Goal: Information Seeking & Learning: Learn about a topic

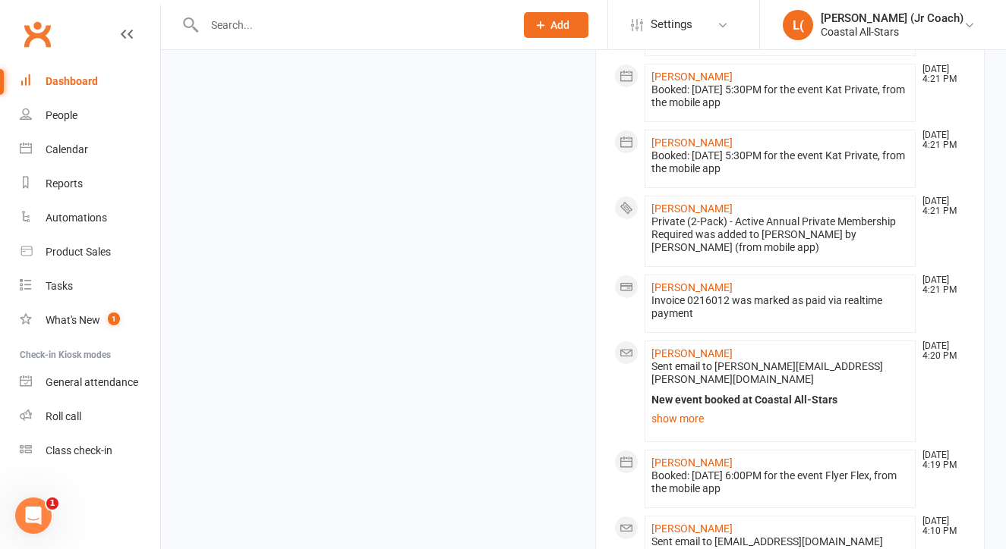
scroll to position [1320, 0]
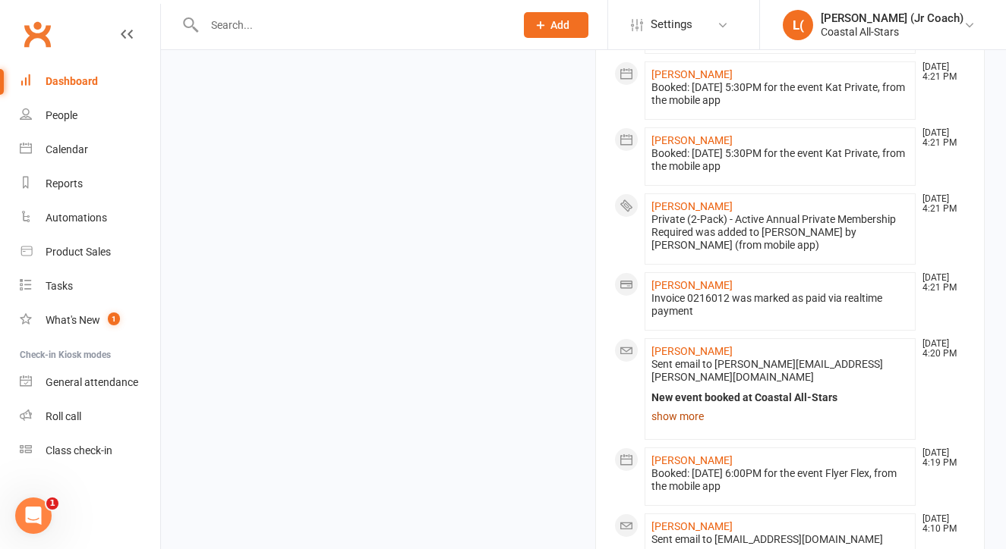
click at [664, 406] on link "show more" at bounding box center [780, 416] width 258 height 21
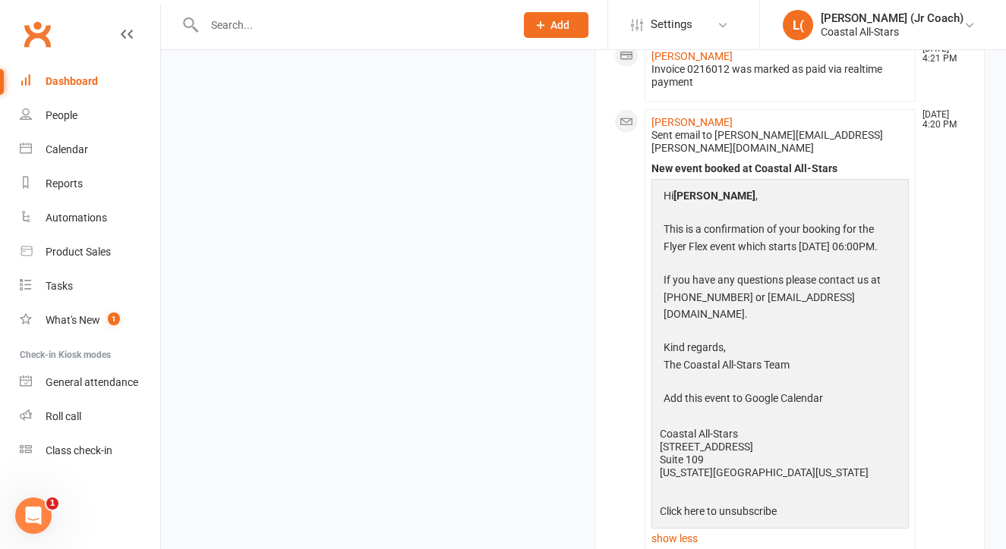
scroll to position [1602, 0]
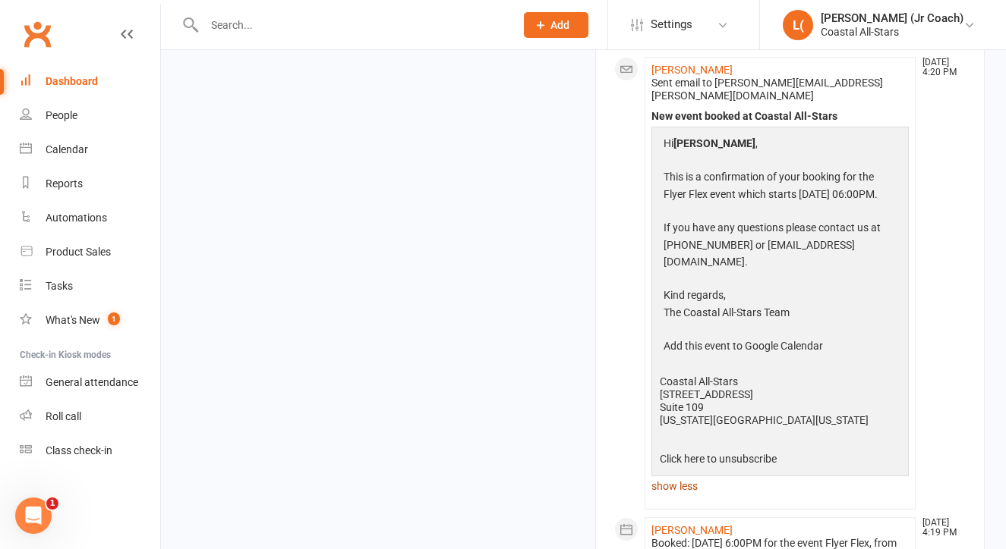
click at [669, 476] on link "show less" at bounding box center [780, 486] width 258 height 21
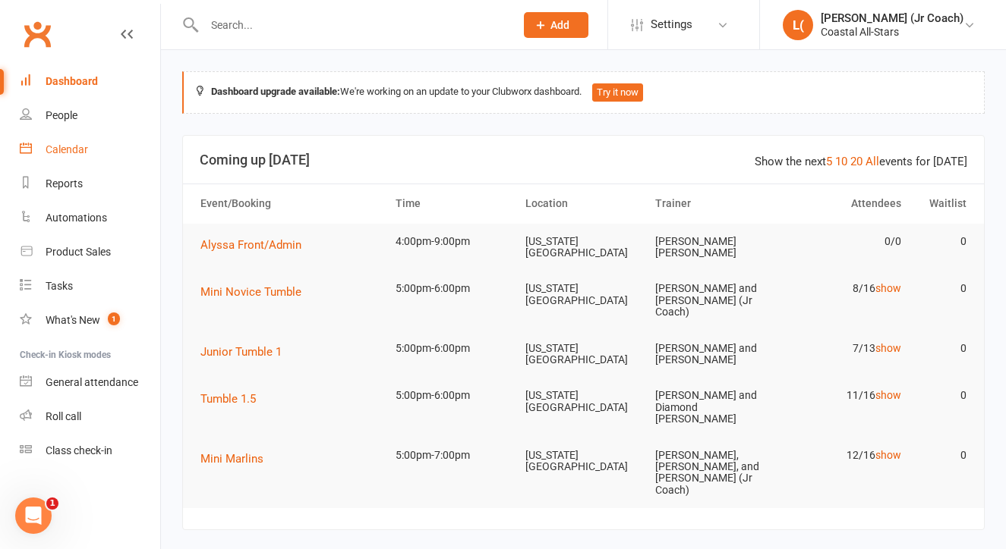
scroll to position [0, 0]
click at [90, 149] on link "Calendar" at bounding box center [90, 150] width 140 height 34
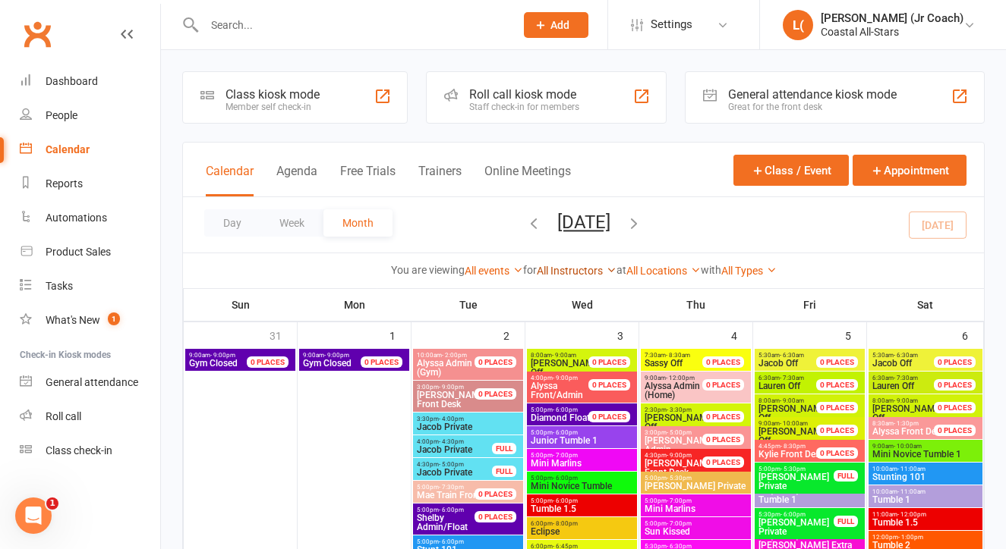
click at [561, 267] on link "All Instructors" at bounding box center [577, 271] width 80 height 12
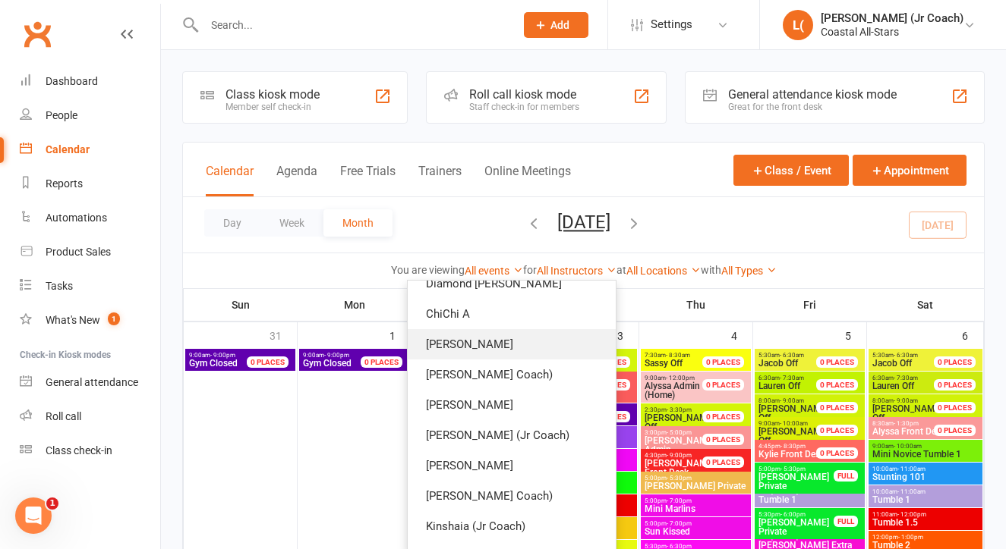
scroll to position [200, 0]
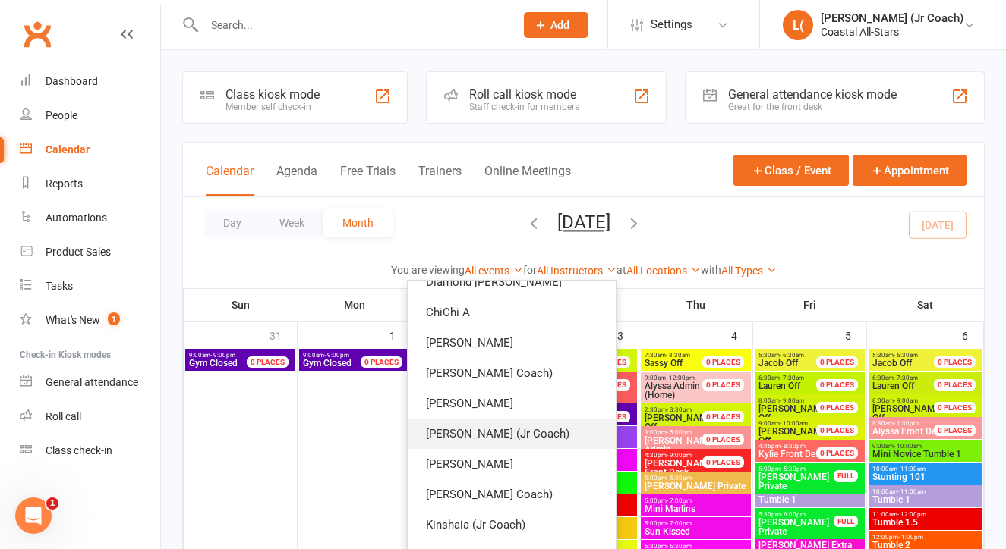
click at [521, 430] on link "[PERSON_NAME] (Jr Coach)" at bounding box center [512, 434] width 208 height 30
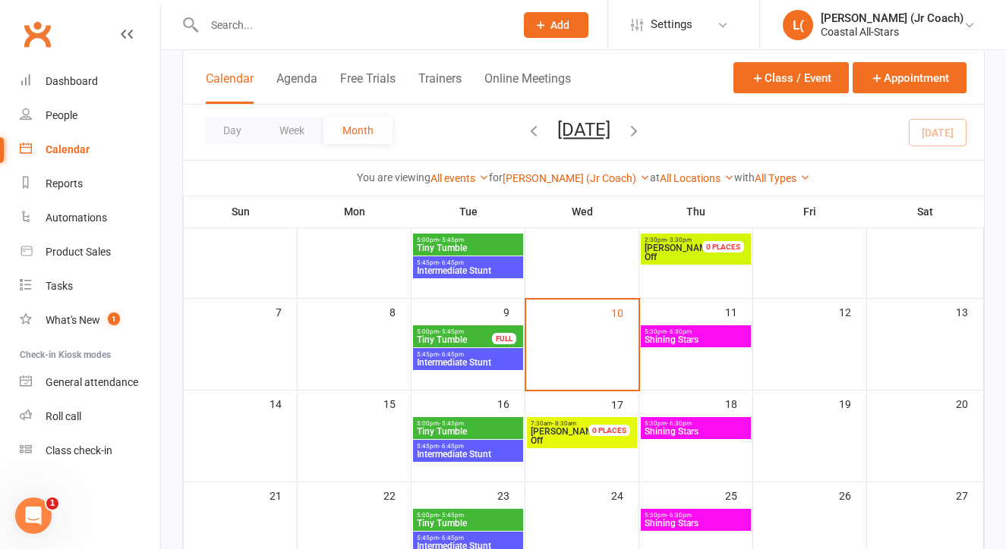
scroll to position [115, 0]
click at [656, 338] on span "Shining Stars" at bounding box center [696, 339] width 104 height 9
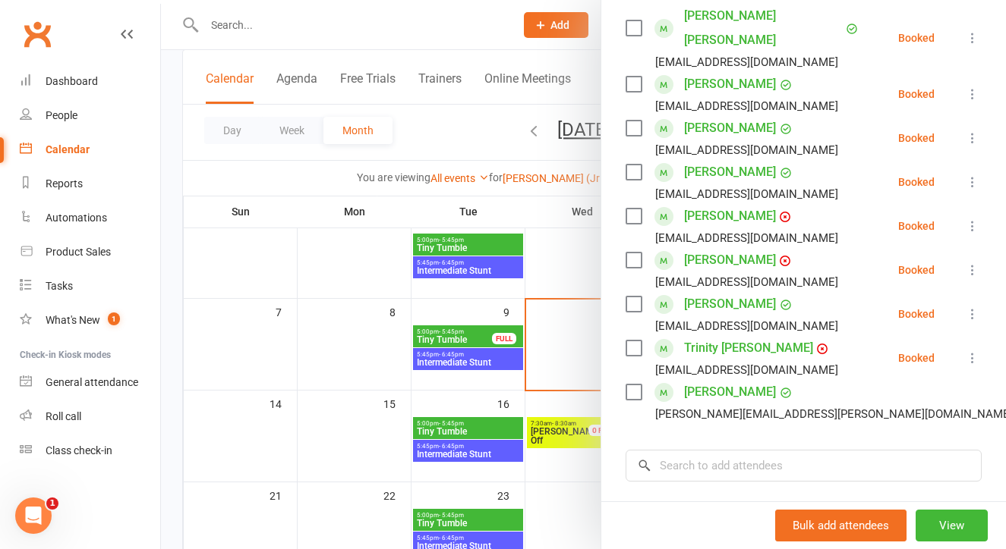
scroll to position [297, 0]
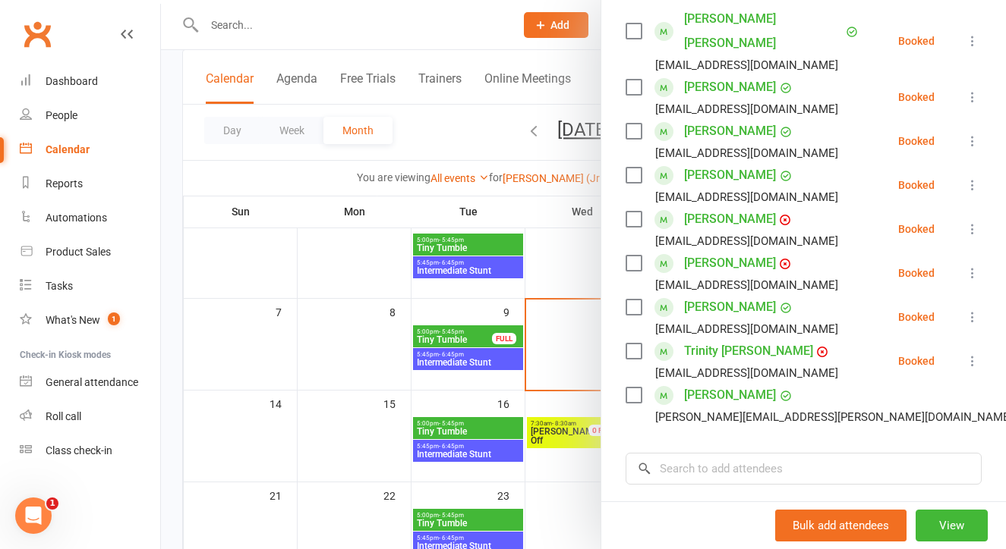
click at [562, 442] on div at bounding box center [583, 274] width 845 height 549
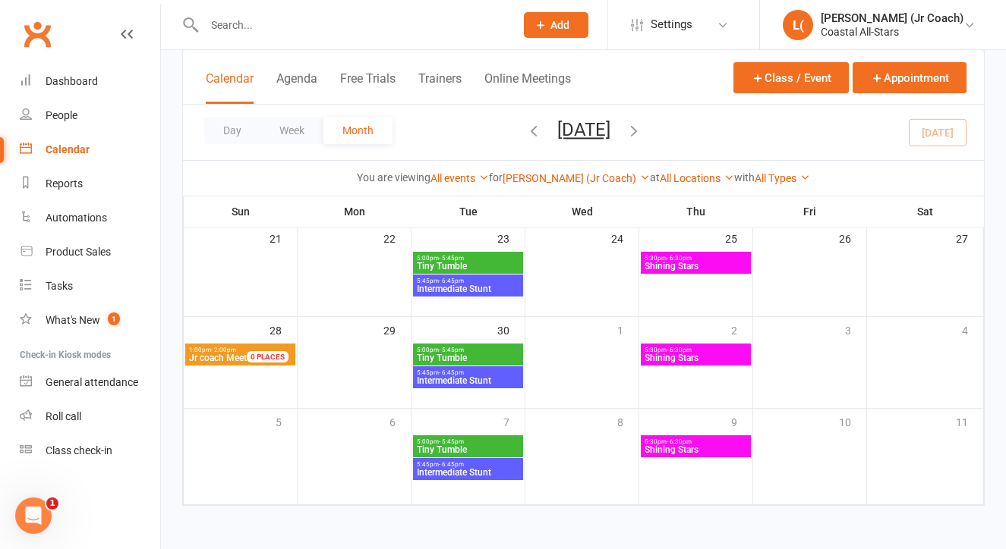
scroll to position [386, 0]
click at [642, 127] on icon "button" at bounding box center [633, 130] width 17 height 17
click at [642, 135] on icon "button" at bounding box center [633, 130] width 17 height 17
click at [923, 138] on button "[DATE]" at bounding box center [937, 131] width 58 height 27
click at [574, 175] on link "[PERSON_NAME] (Jr Coach)" at bounding box center [575, 178] width 147 height 12
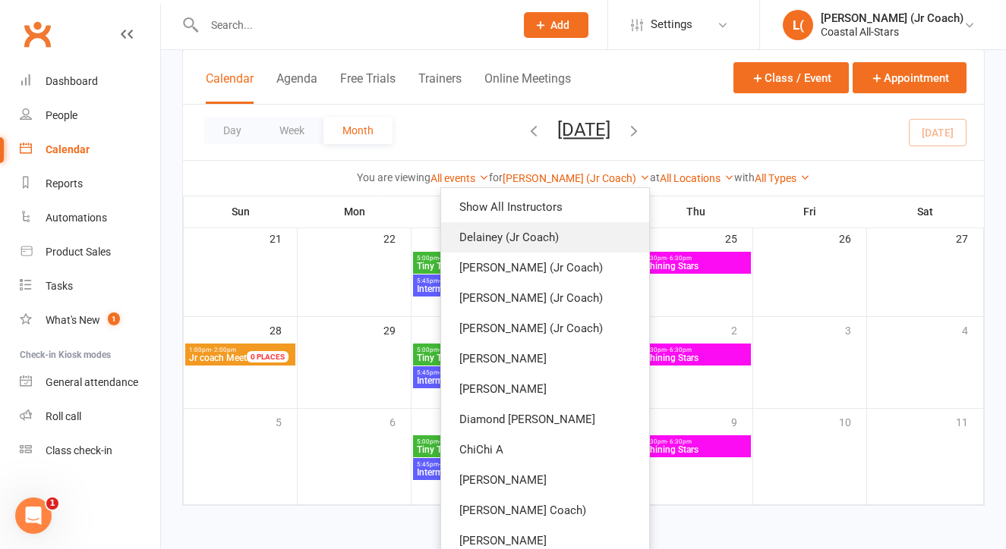
scroll to position [0, 0]
click at [514, 241] on link "Delainey (Jr Coach)" at bounding box center [545, 237] width 208 height 30
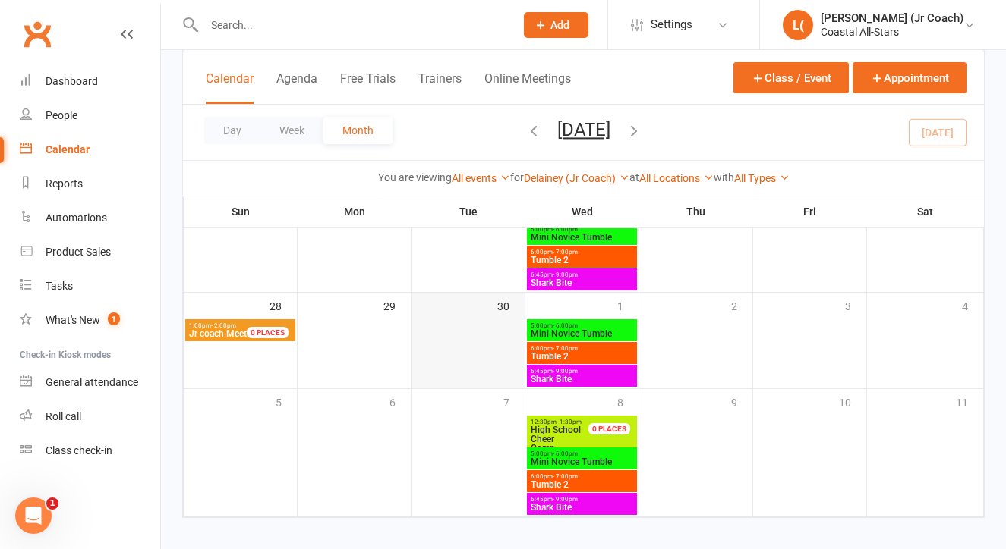
scroll to position [417, 0]
click at [538, 430] on span "High School Cheer" at bounding box center [555, 435] width 50 height 20
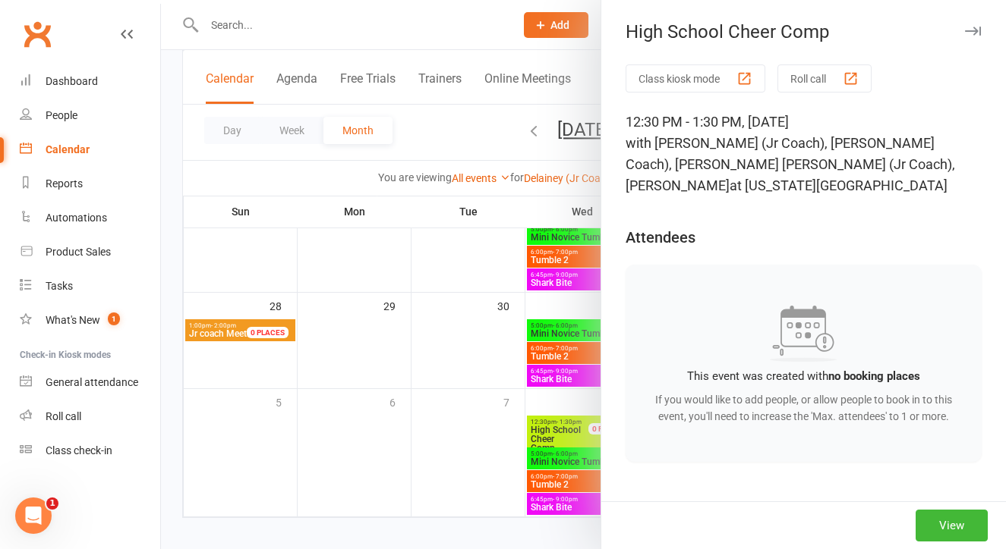
click at [458, 370] on div at bounding box center [583, 274] width 845 height 549
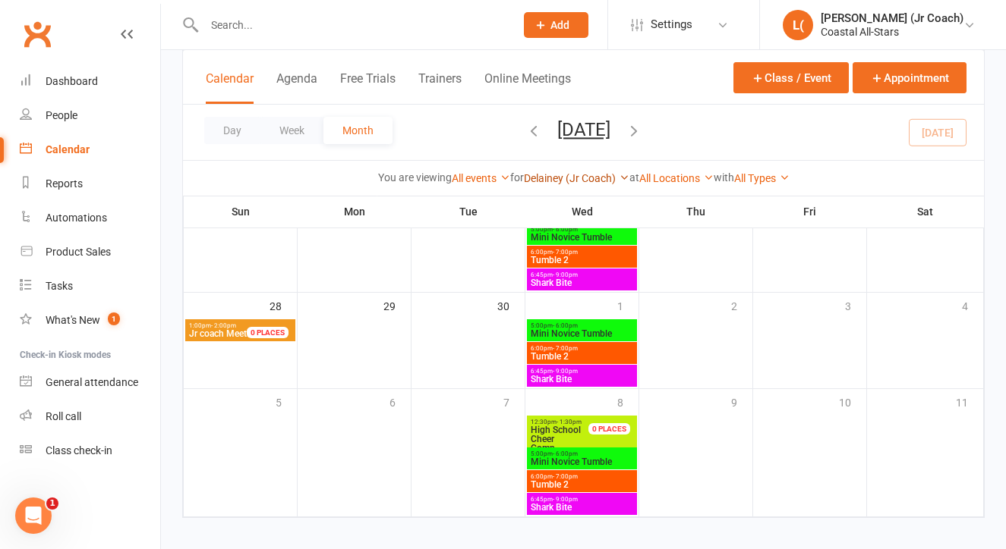
click at [586, 180] on link "Delainey (Jr Coach)" at bounding box center [576, 178] width 105 height 12
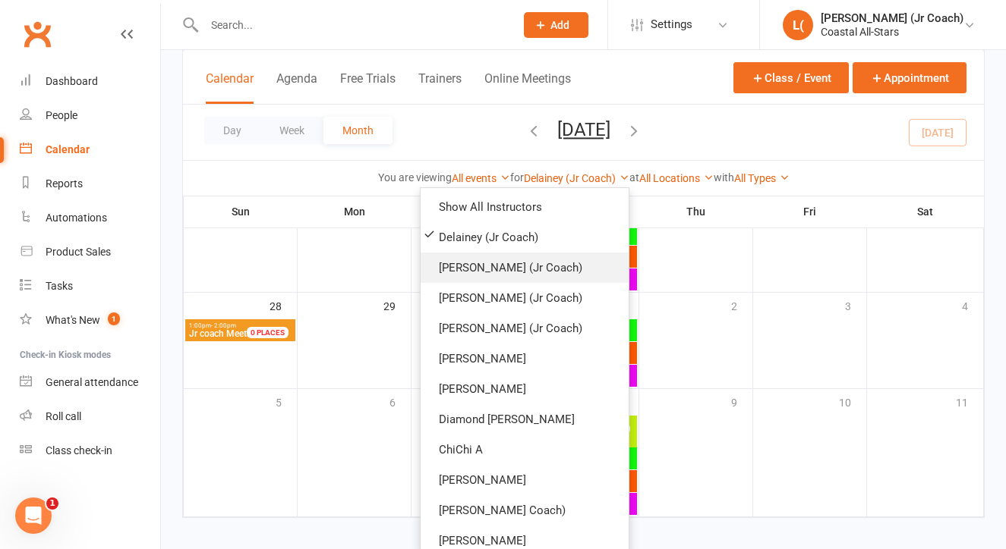
click at [536, 263] on link "[PERSON_NAME] (Jr Coach)" at bounding box center [524, 268] width 208 height 30
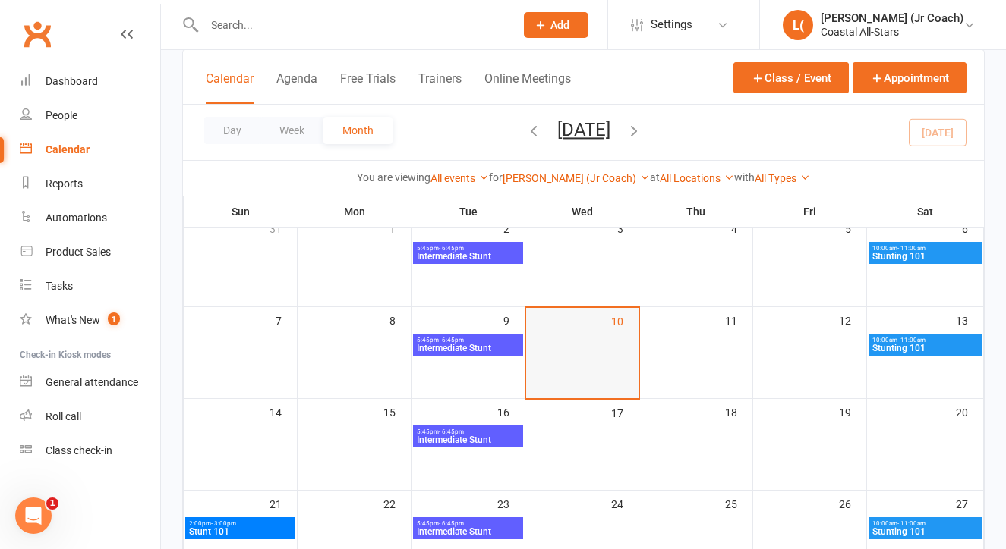
scroll to position [132, 0]
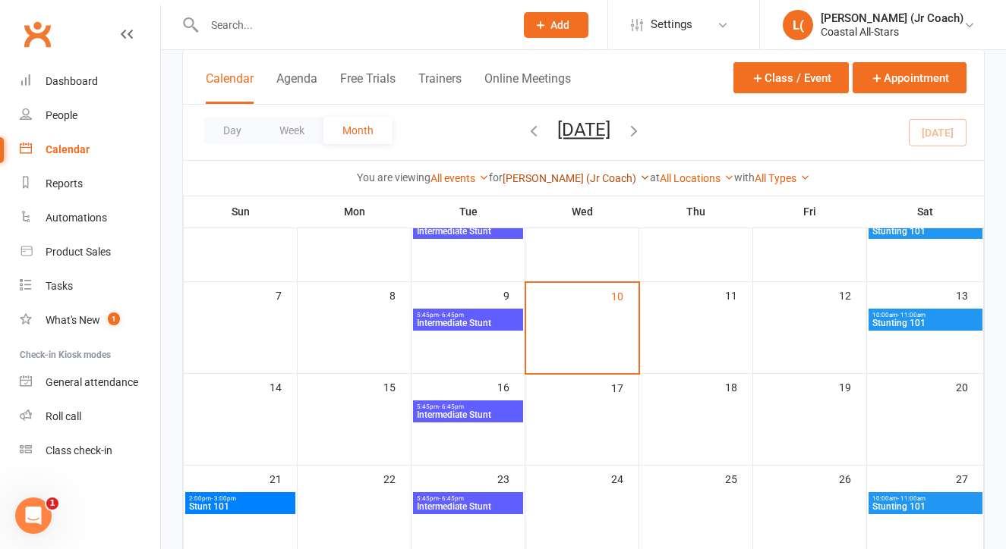
click at [549, 180] on link "[PERSON_NAME] (Jr Coach)" at bounding box center [575, 178] width 147 height 12
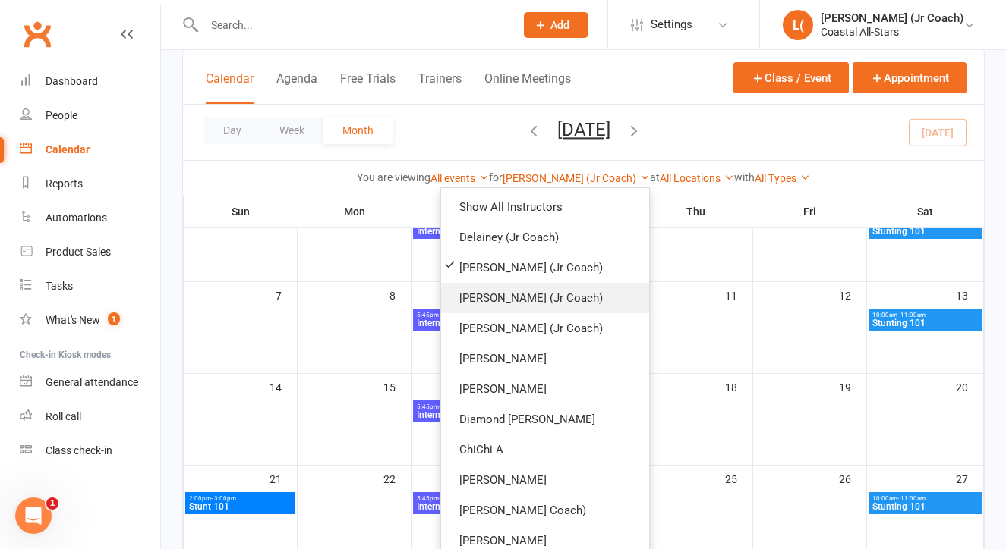
click at [539, 304] on link "[PERSON_NAME] (Jr Coach)" at bounding box center [545, 298] width 208 height 30
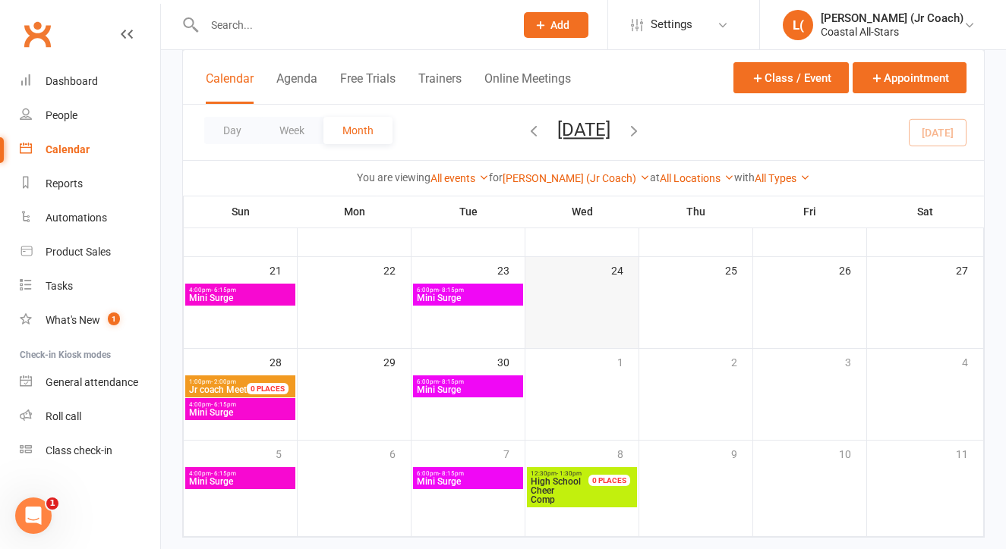
scroll to position [339, 0]
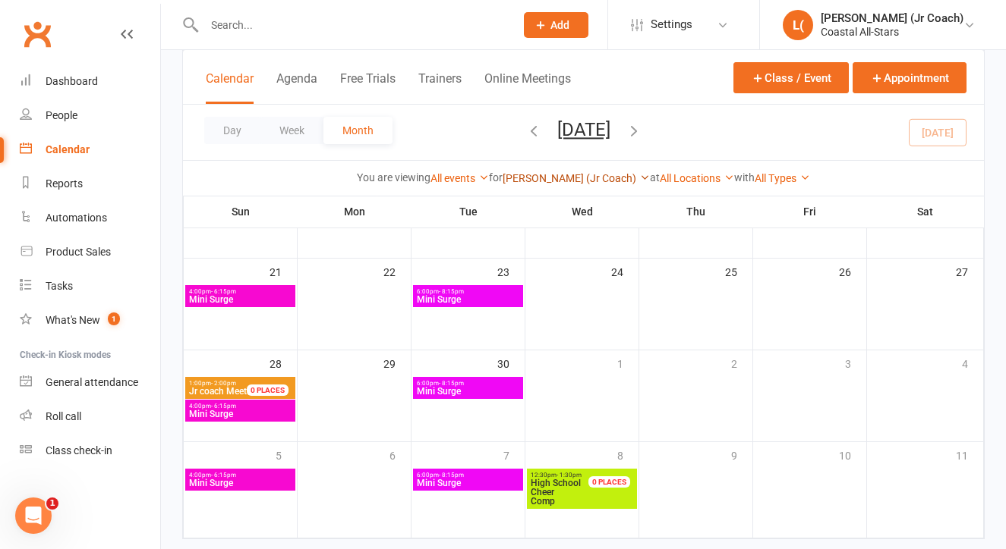
click at [558, 180] on link "[PERSON_NAME] (Jr Coach)" at bounding box center [575, 178] width 147 height 12
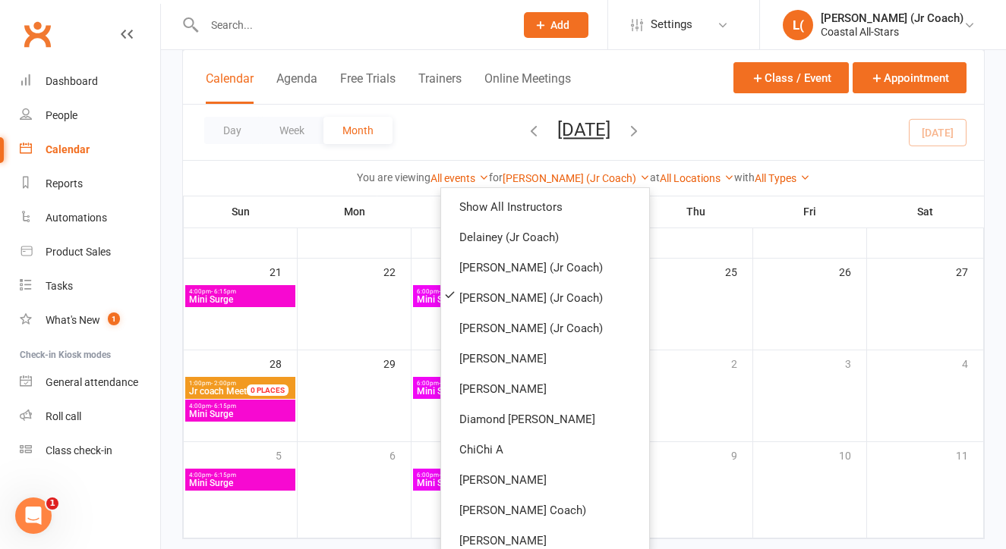
click at [536, 325] on link "[PERSON_NAME] (Jr Coach)" at bounding box center [545, 328] width 208 height 30
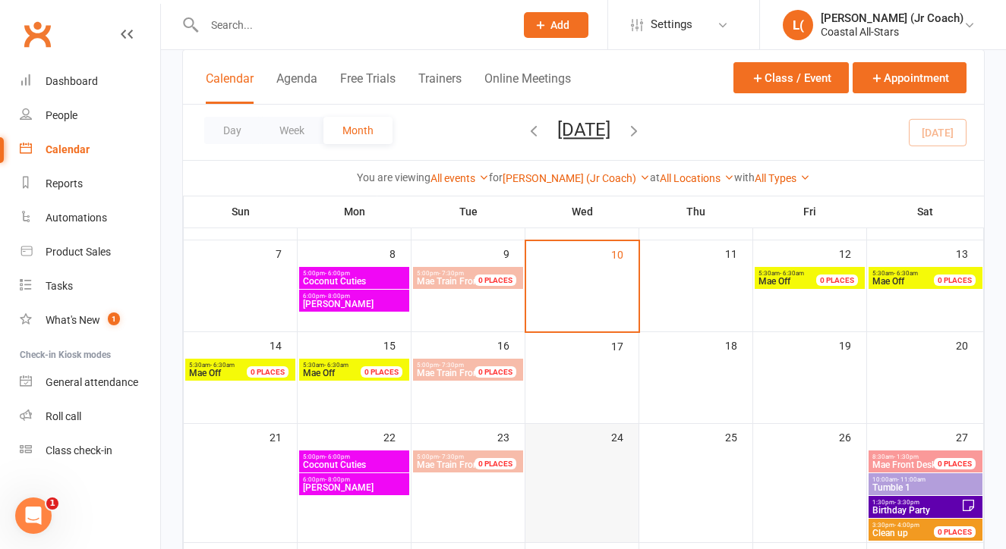
scroll to position [176, 0]
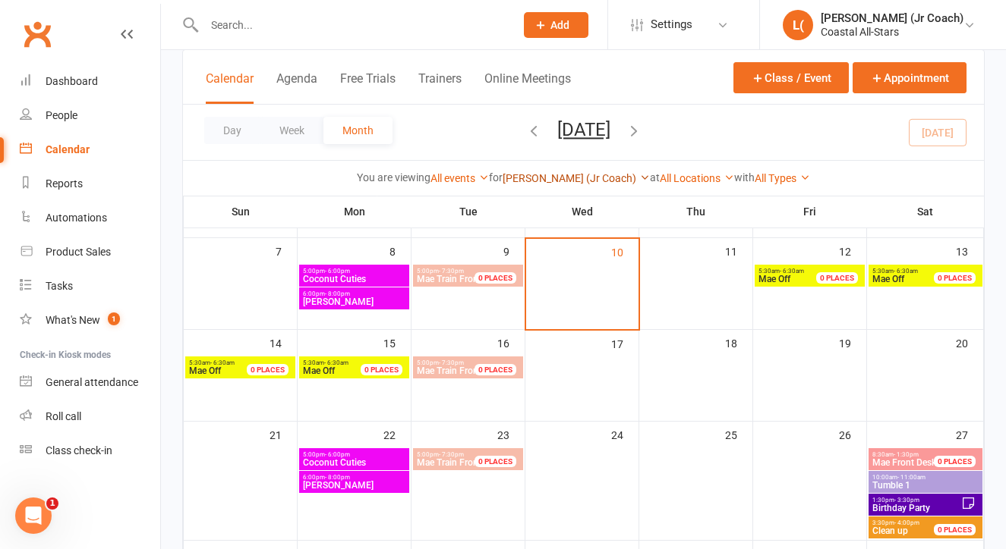
click at [567, 182] on link "[PERSON_NAME] (Jr Coach)" at bounding box center [575, 178] width 147 height 12
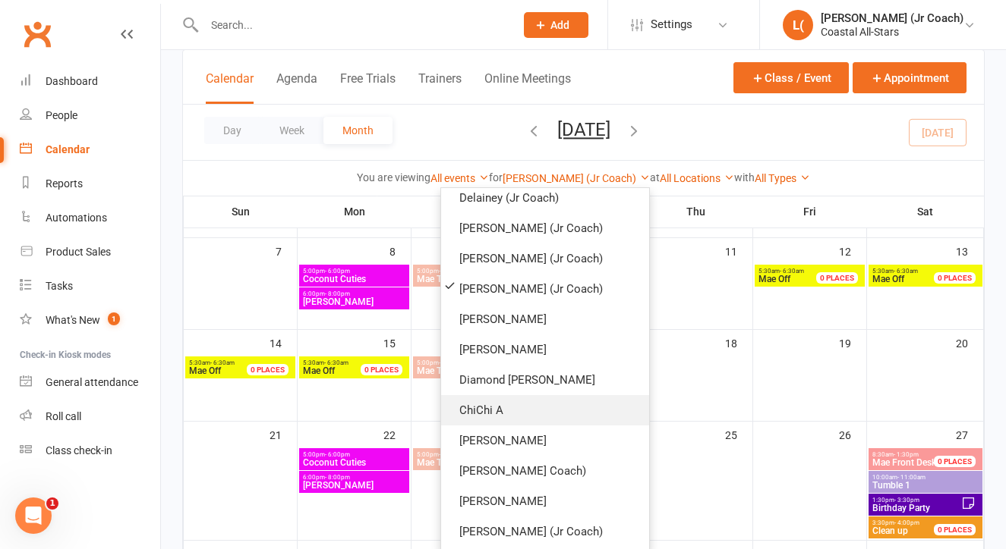
scroll to position [88, 0]
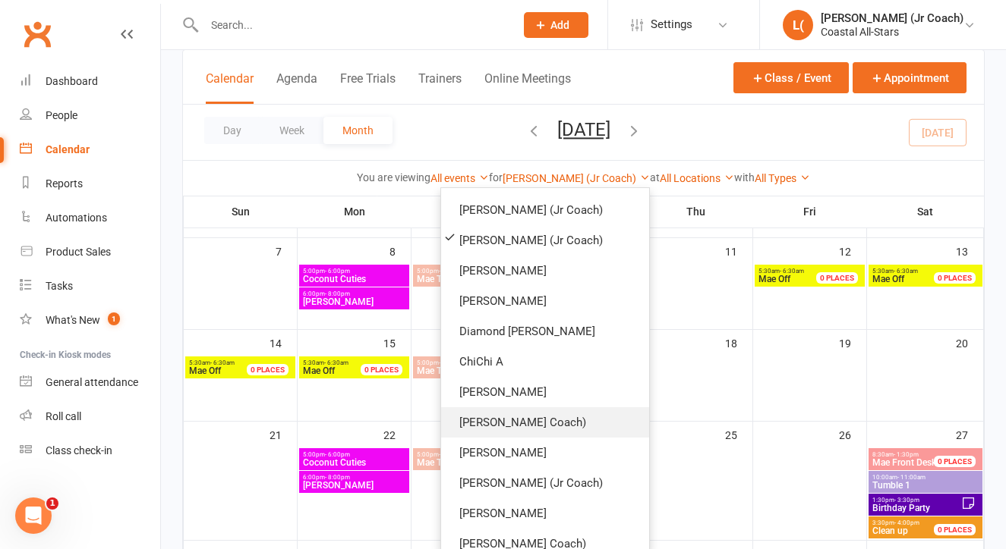
click at [549, 416] on link "[PERSON_NAME] Coach)" at bounding box center [545, 423] width 208 height 30
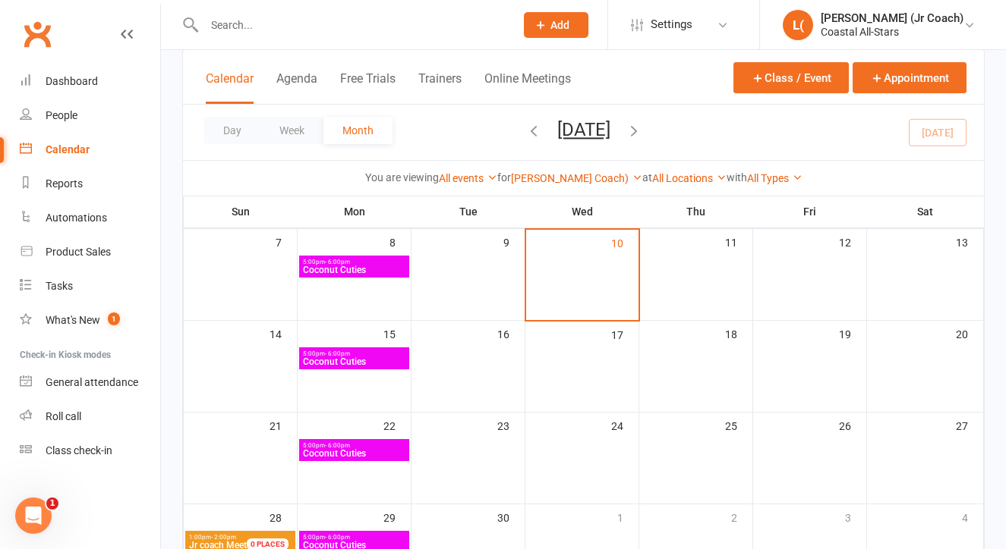
scroll to position [187, 0]
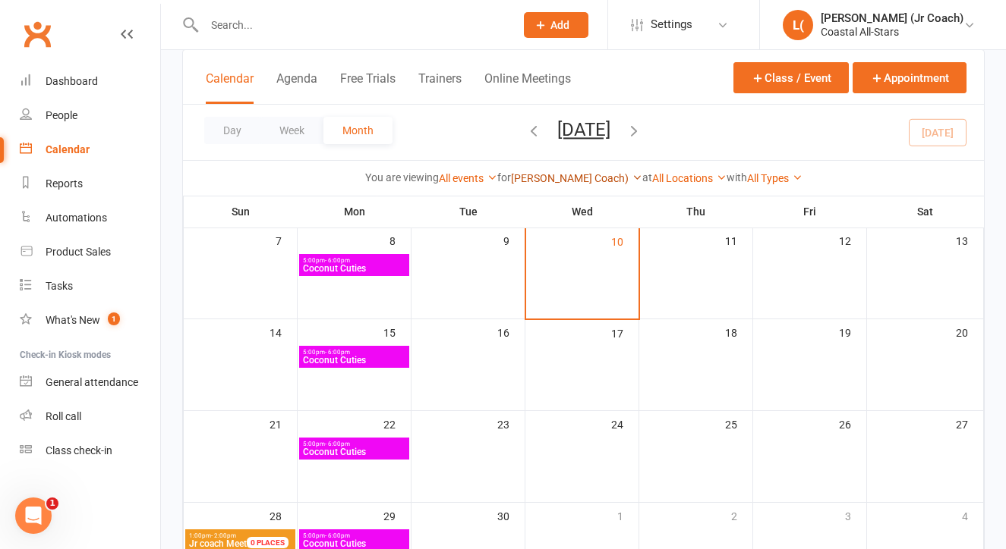
click at [545, 179] on link "[PERSON_NAME] Coach)" at bounding box center [576, 178] width 131 height 12
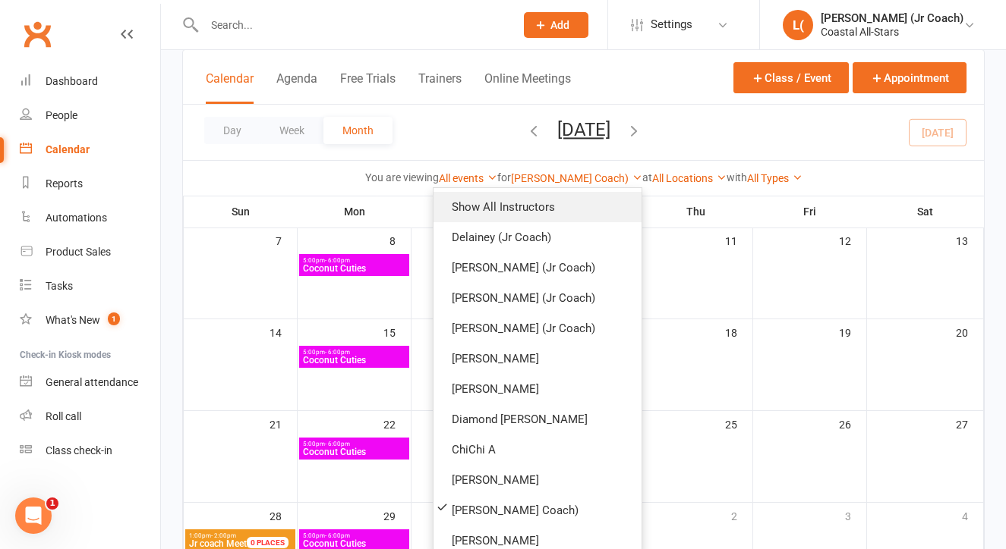
scroll to position [0, 0]
click at [537, 208] on link "Show All Instructors" at bounding box center [537, 207] width 208 height 30
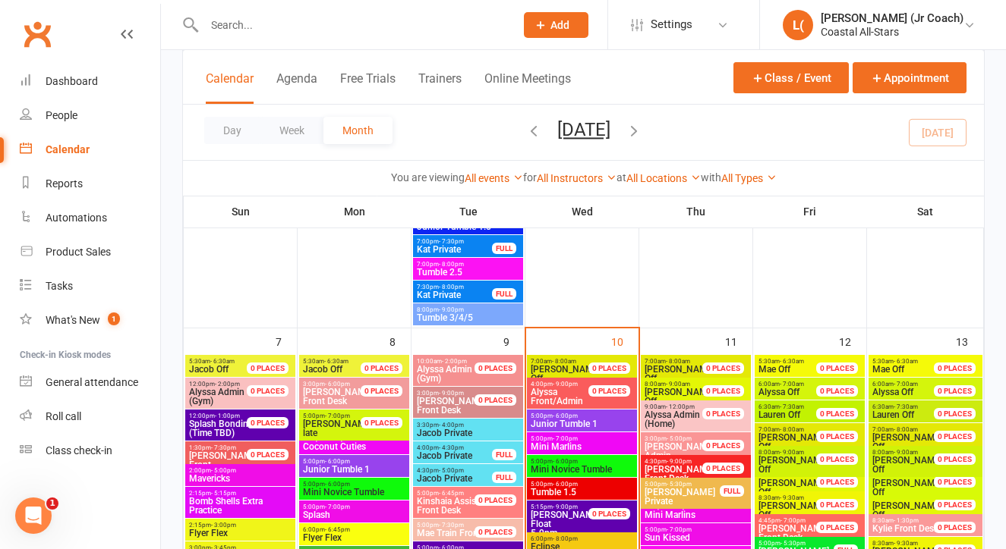
scroll to position [354, 0]
